Goal: Task Accomplishment & Management: Use online tool/utility

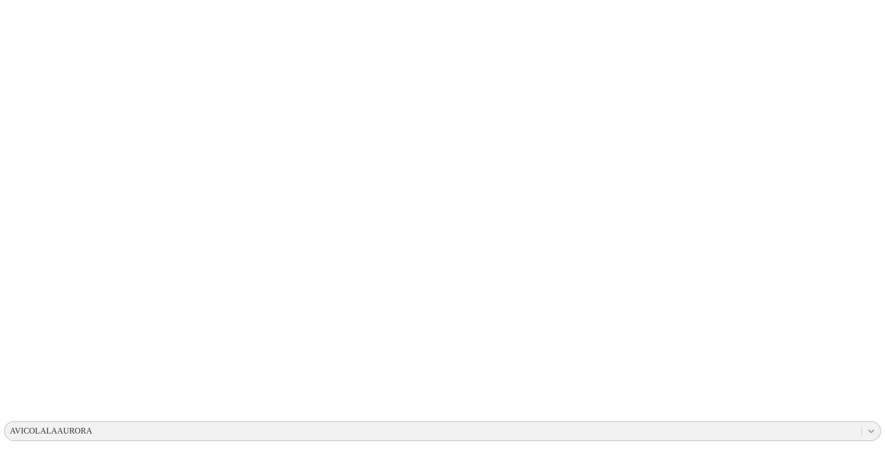
click at [861, 421] on div at bounding box center [870, 430] width 19 height 19
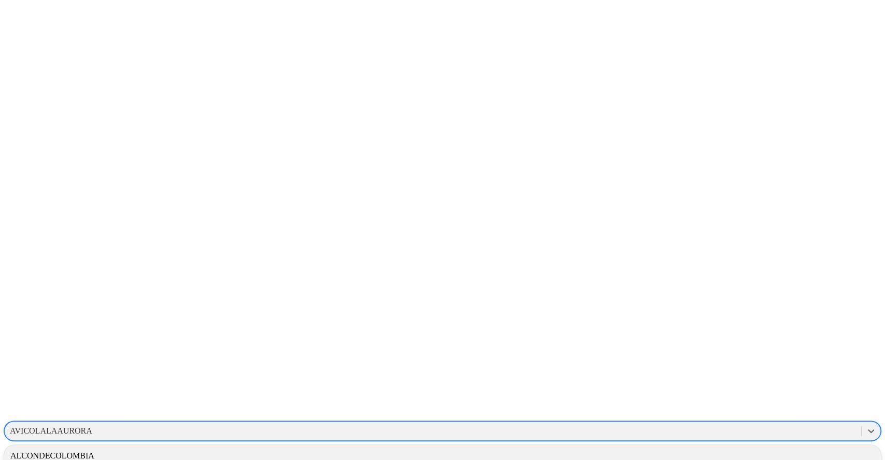
scroll to position [14, 0]
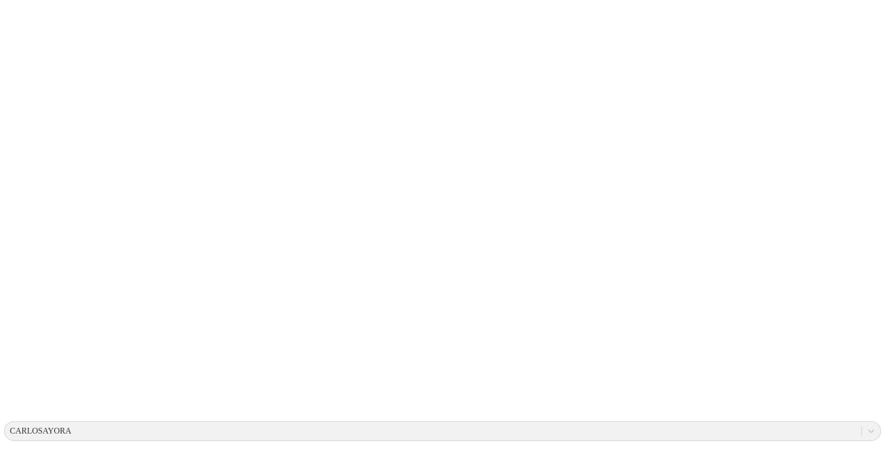
drag, startPoint x: 555, startPoint y: 167, endPoint x: 477, endPoint y: 168, distance: 78.3
type input "[DATE]"
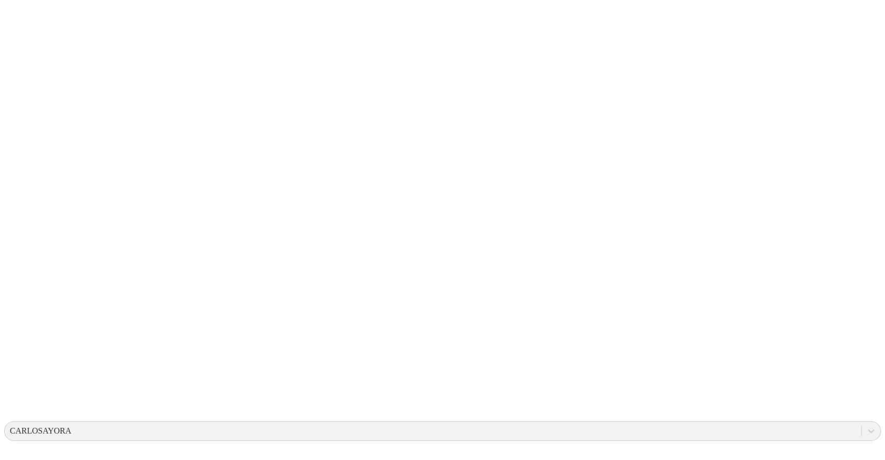
paste input "[DATE]"
type input "[DATE]"
paste input "[DATE]"
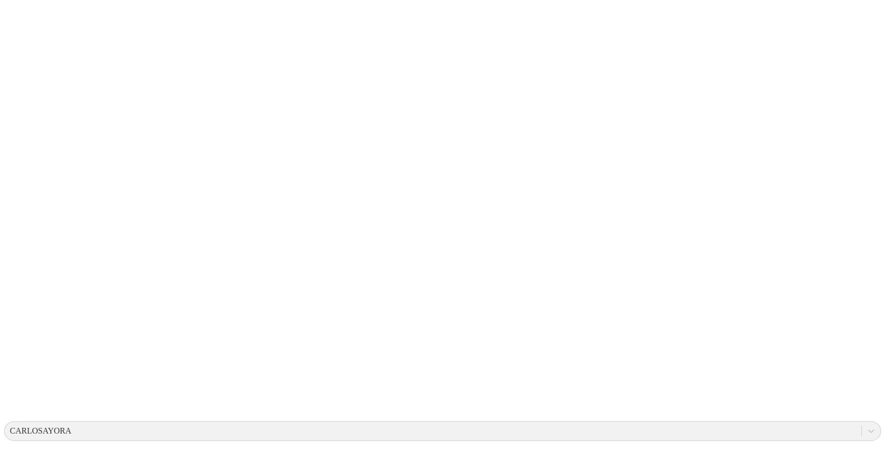
type input "[DATE]"
paste input "[DATE]"
type input "[DATE]"
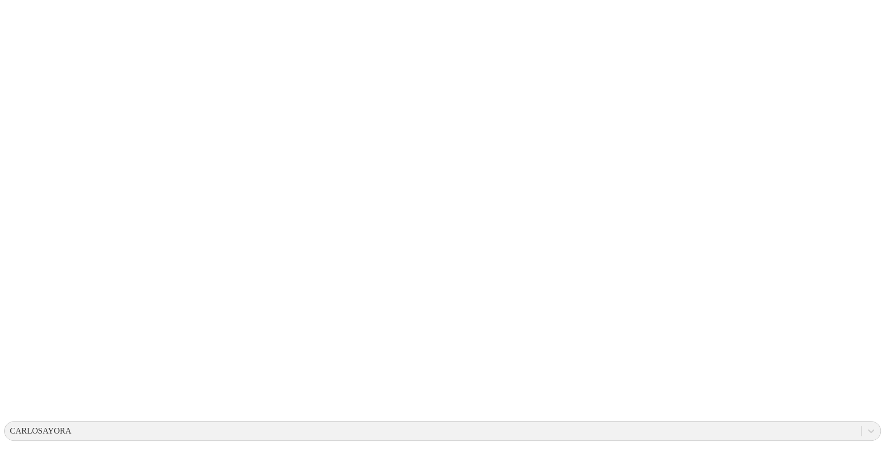
paste input "[DATE]"
type input "[DATE]"
paste input "[DATE]"
type input "[DATE]"
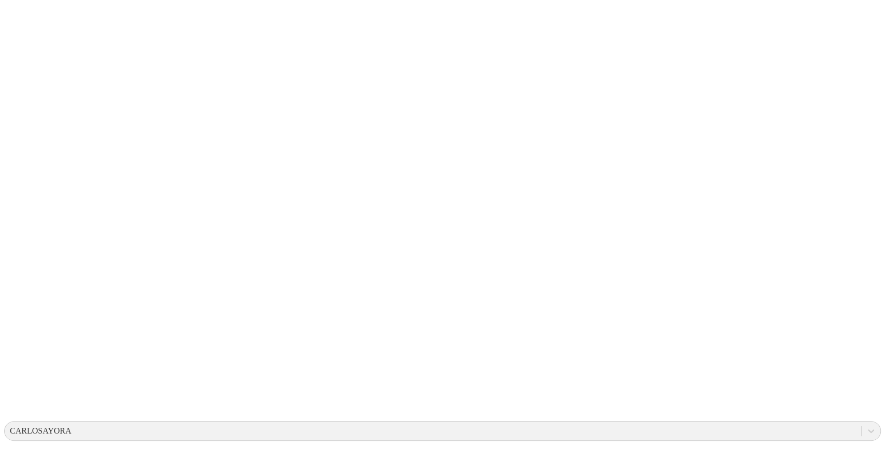
paste input "[DATE]"
type input "[DATE]"
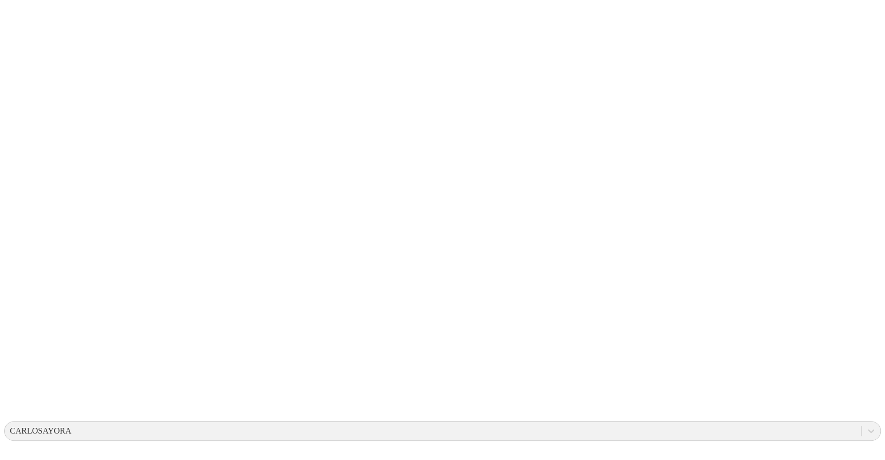
drag, startPoint x: 608, startPoint y: 170, endPoint x: 509, endPoint y: 163, distance: 99.3
type input "[DATE]"
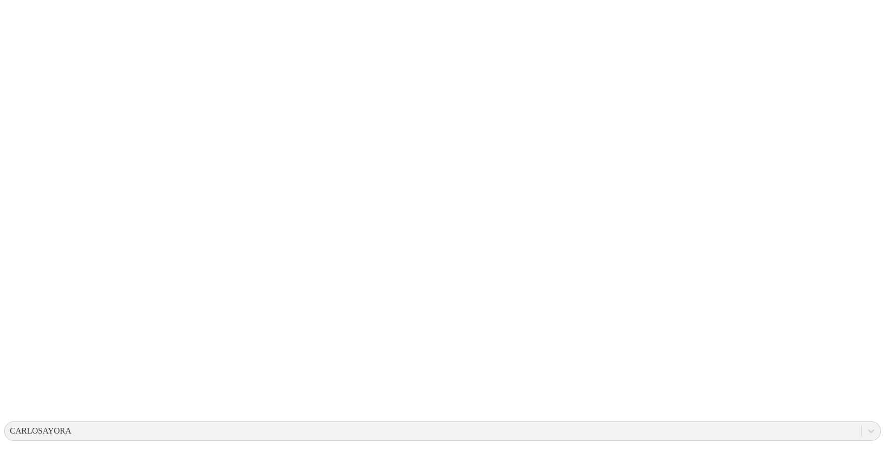
paste input "[DATE]"
type input "[DATE]"
paste input "[DATE]"
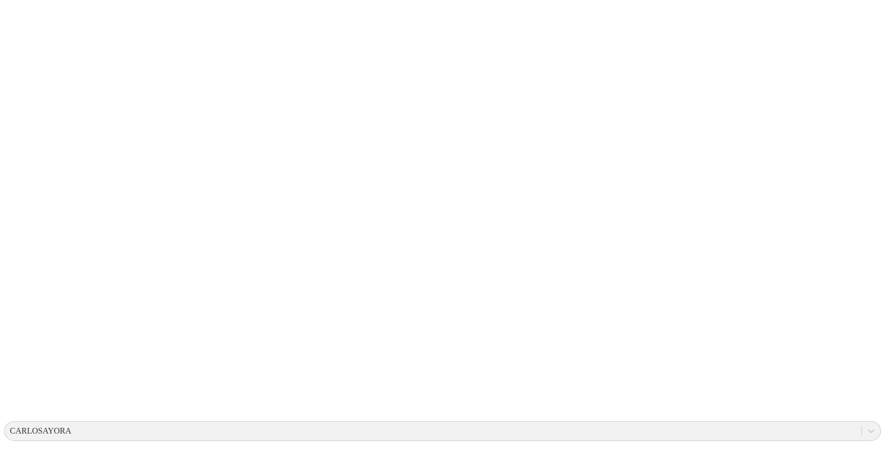
type input "[DATE]"
paste input "[DATE]"
type input "[DATE]"
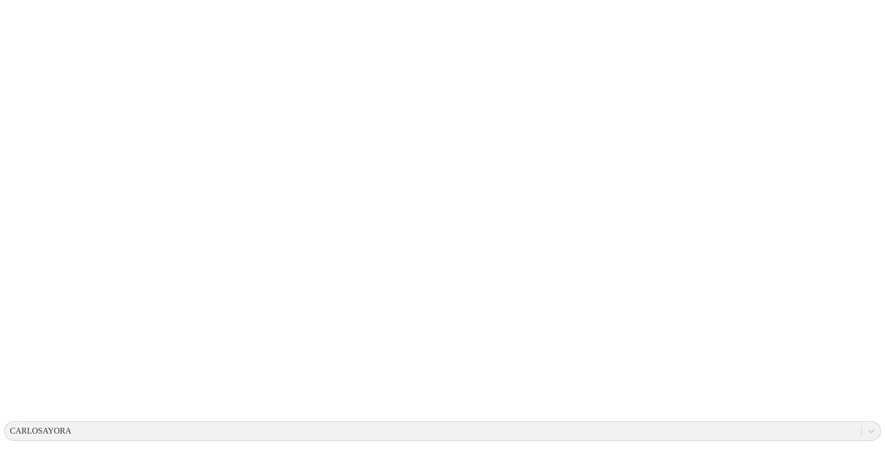
paste input "[DATE]"
type input "[DATE]"
paste input "[DATE]"
type input "[DATE]"
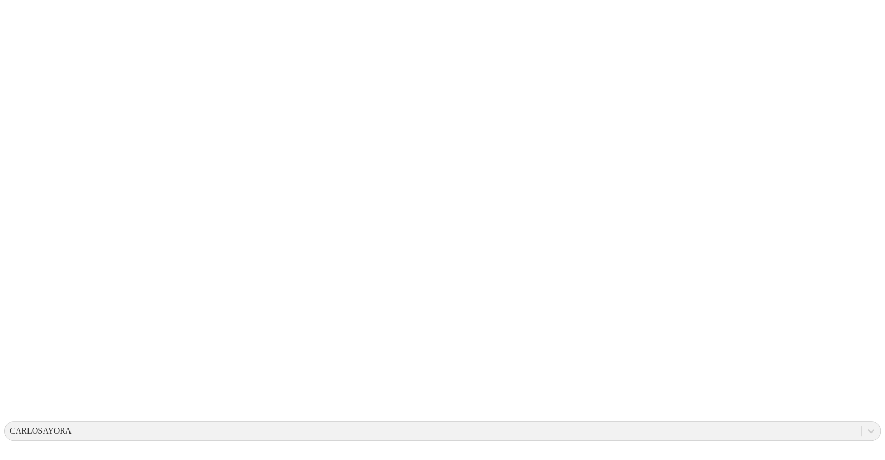
paste input "[DATE]"
type input "[DATE]"
click at [861, 421] on div at bounding box center [870, 430] width 19 height 19
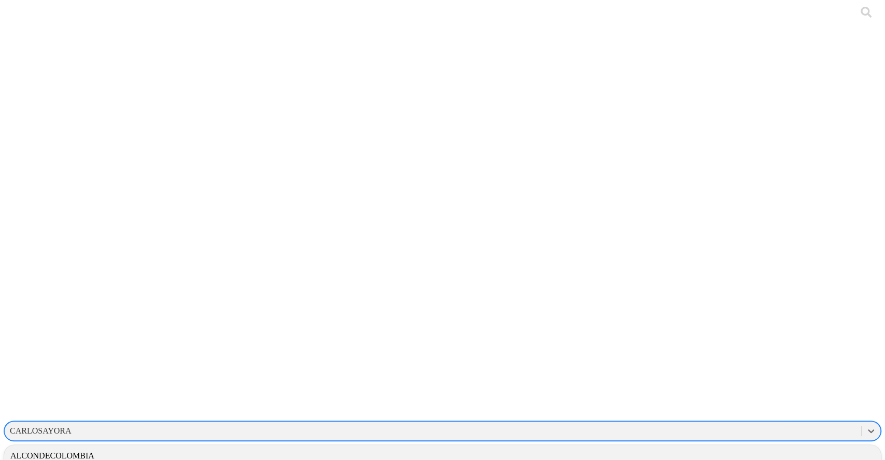
drag, startPoint x: 765, startPoint y: 67, endPoint x: 767, endPoint y: 131, distance: 63.8
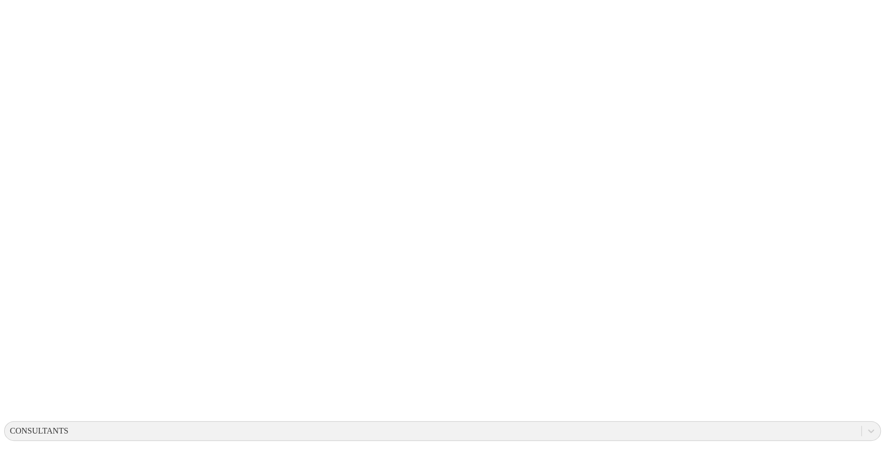
click at [866, 426] on icon at bounding box center [871, 431] width 10 height 10
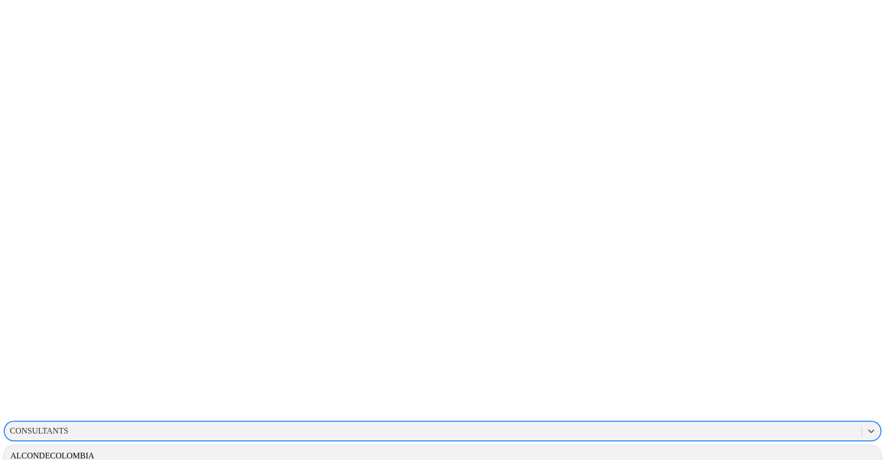
scroll to position [14, 0]
